Goal: Communication & Community: Answer question/provide support

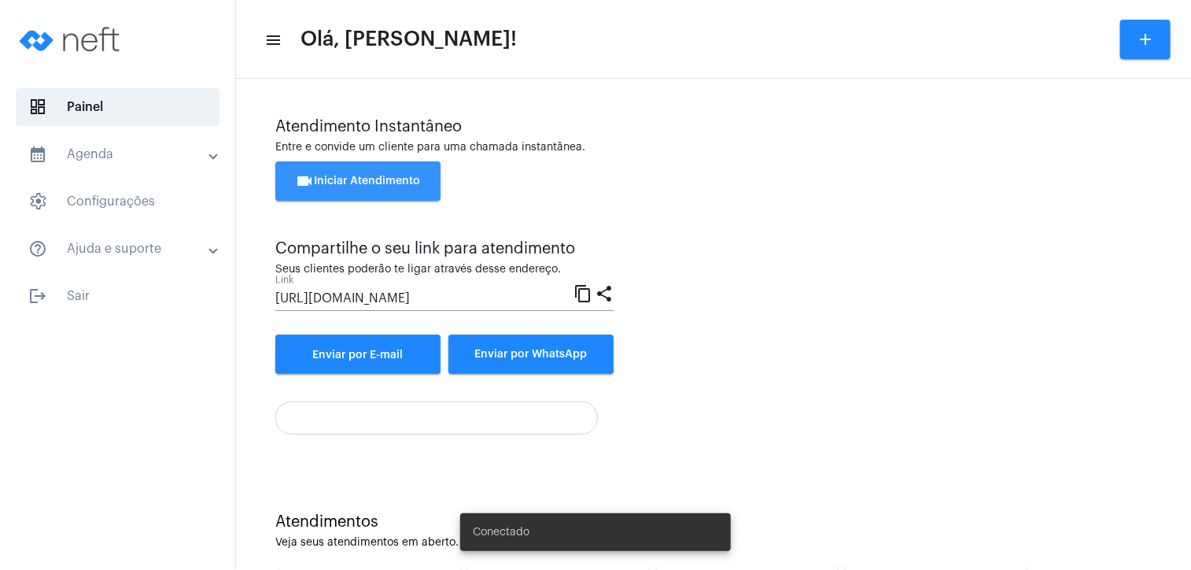
click at [394, 175] on span "videocam Iniciar Atendimento" at bounding box center [358, 180] width 125 height 11
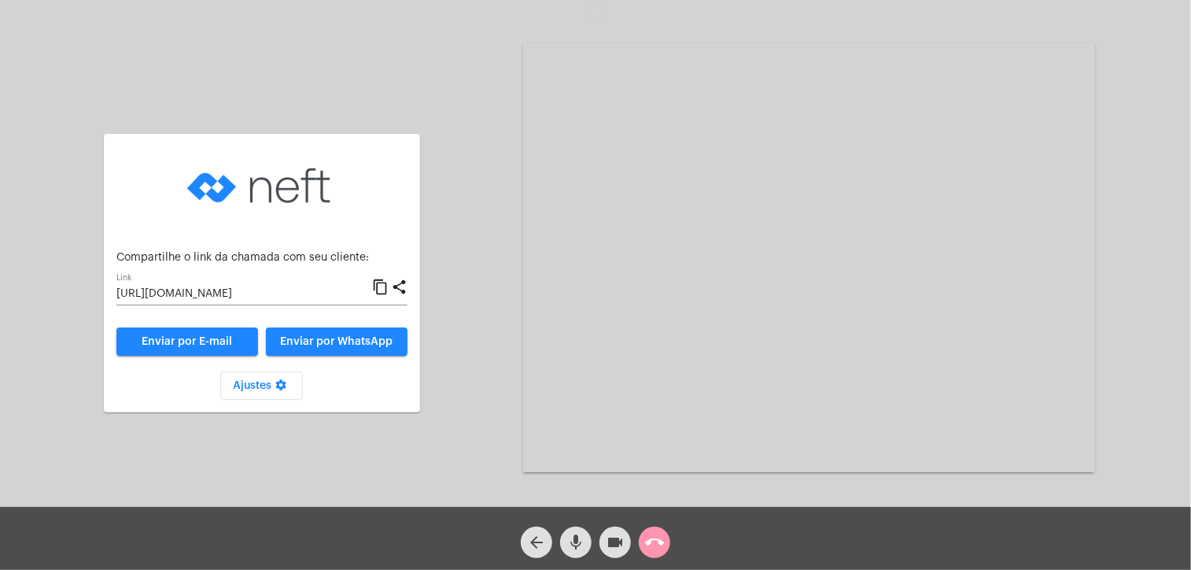
click at [382, 286] on mat-icon "content_copy" at bounding box center [380, 287] width 17 height 19
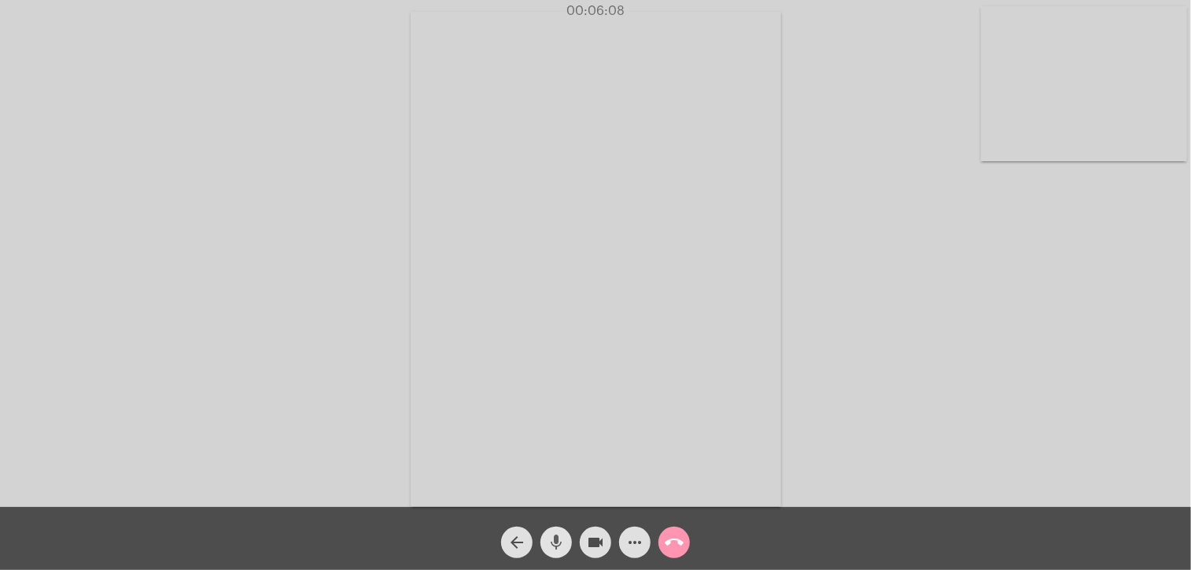
click at [560, 541] on mat-icon "mic" at bounding box center [556, 542] width 19 height 19
click at [589, 540] on mat-icon "videocam" at bounding box center [595, 542] width 19 height 19
click at [554, 537] on mat-icon "mic_off" at bounding box center [556, 542] width 19 height 19
click at [603, 534] on mat-icon "videocam_off" at bounding box center [595, 542] width 19 height 19
